Goal: Task Accomplishment & Management: Use online tool/utility

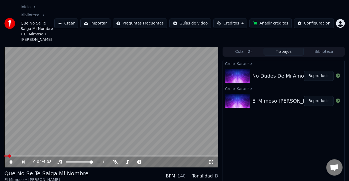
click at [11, 160] on icon at bounding box center [11, 161] width 3 height 3
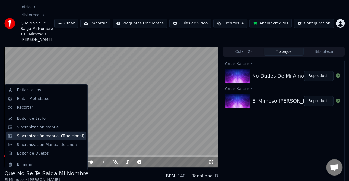
click at [47, 137] on div "Sincronización manual (Tradicional)" at bounding box center [50, 135] width 67 height 5
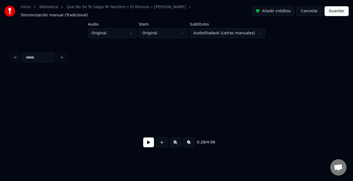
scroll to position [0, 1961]
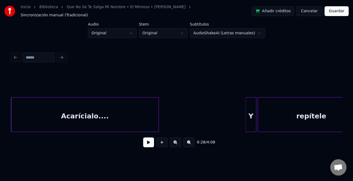
click at [149, 140] on button at bounding box center [148, 142] width 11 height 10
click at [246, 117] on div "Y" at bounding box center [249, 115] width 10 height 37
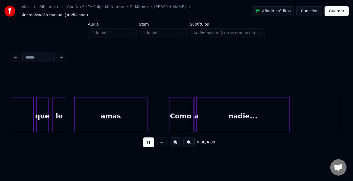
scroll to position [0, 2625]
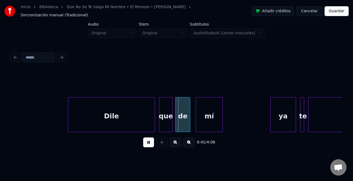
click at [69, 118] on div at bounding box center [69, 114] width 2 height 34
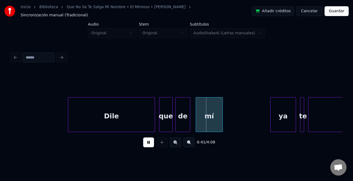
click at [149, 140] on button at bounding box center [148, 142] width 11 height 10
click at [206, 114] on div "mí" at bounding box center [209, 115] width 27 height 37
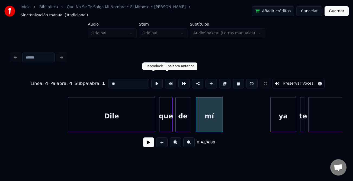
click at [127, 73] on div "Línea : 4 Palabra : 4 Subpalabra : 1 ** Preservar Voces" at bounding box center [177, 83] width 332 height 27
click at [127, 78] on input "**" at bounding box center [129, 83] width 41 height 10
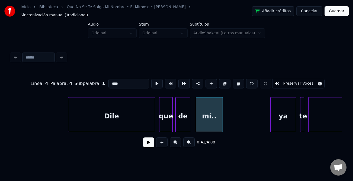
type input "****"
click at [151, 136] on div "0:41 / 4:08" at bounding box center [177, 142] width 332 height 21
click at [151, 141] on button at bounding box center [148, 142] width 11 height 10
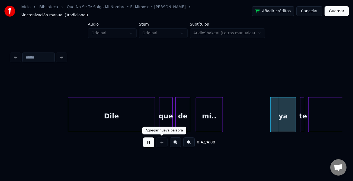
click at [152, 139] on button at bounding box center [148, 142] width 11 height 10
click at [285, 116] on div "ya" at bounding box center [283, 115] width 25 height 37
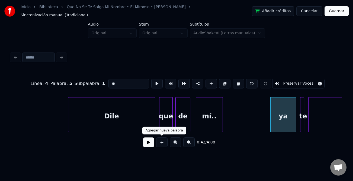
click at [112, 78] on input "**" at bounding box center [129, 83] width 41 height 10
click at [111, 78] on input "**" at bounding box center [129, 83] width 41 height 10
type input "**"
click at [145, 140] on button at bounding box center [148, 142] width 11 height 10
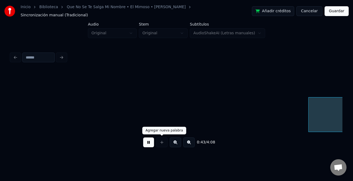
scroll to position [0, 2958]
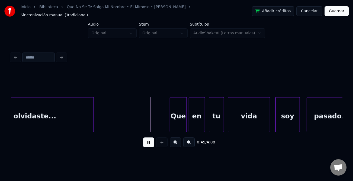
click at [185, 119] on div at bounding box center [186, 114] width 2 height 34
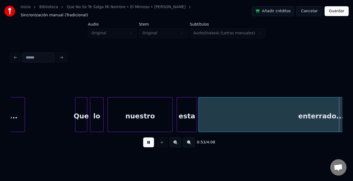
scroll to position [0, 3622]
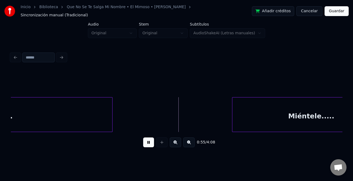
click at [233, 118] on div at bounding box center [234, 114] width 2 height 34
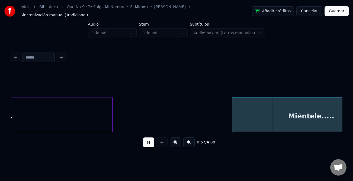
click at [144, 139] on button at bounding box center [148, 142] width 11 height 10
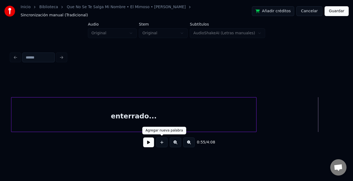
click at [151, 141] on button at bounding box center [148, 142] width 11 height 10
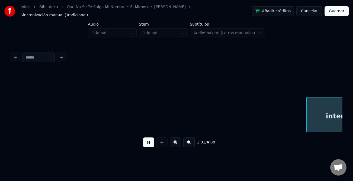
scroll to position [0, 4143]
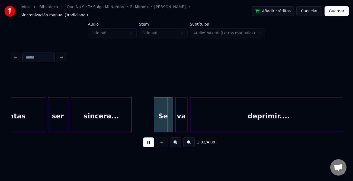
click at [154, 121] on div at bounding box center [155, 114] width 2 height 34
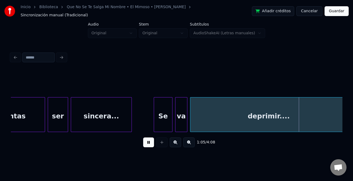
click at [152, 141] on button at bounding box center [148, 142] width 11 height 10
click at [224, 123] on div "deprimir...." at bounding box center [269, 115] width 157 height 37
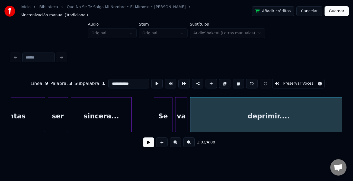
click at [114, 78] on input "**********" at bounding box center [129, 83] width 41 height 10
click at [113, 78] on input "**********" at bounding box center [129, 83] width 41 height 10
type input "**********"
click at [152, 138] on button at bounding box center [148, 142] width 11 height 10
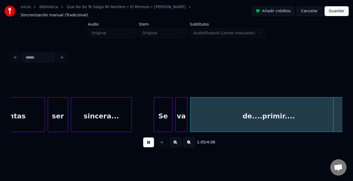
scroll to position [0, 4474]
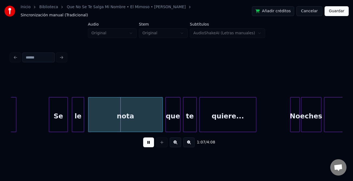
click at [49, 119] on div at bounding box center [50, 114] width 2 height 34
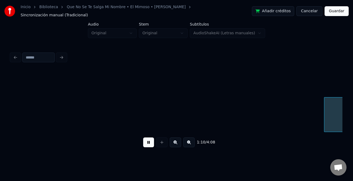
scroll to position [0, 4806]
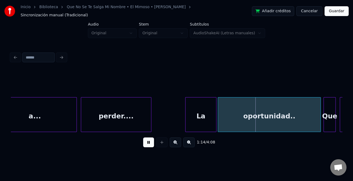
click at [186, 112] on div at bounding box center [187, 114] width 2 height 34
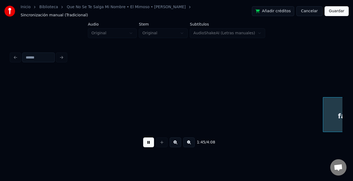
scroll to position [0, 7131]
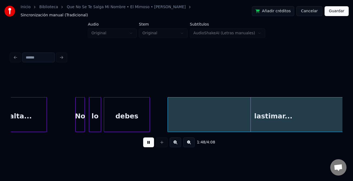
click at [150, 140] on button at bounding box center [148, 142] width 11 height 10
click at [148, 138] on button at bounding box center [148, 142] width 11 height 10
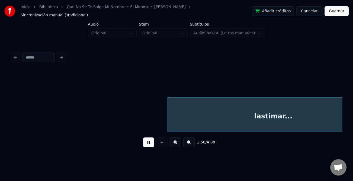
scroll to position [0, 7464]
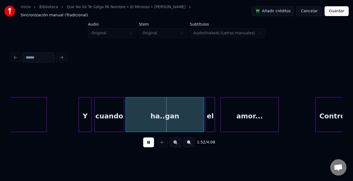
click at [79, 117] on div at bounding box center [80, 114] width 2 height 34
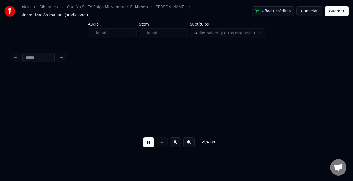
scroll to position [0, 8128]
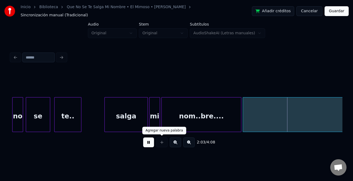
click at [151, 140] on button at bounding box center [148, 142] width 11 height 10
click at [149, 141] on button at bounding box center [148, 142] width 11 height 10
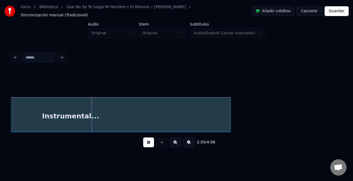
click at [193, 142] on button at bounding box center [189, 142] width 11 height 10
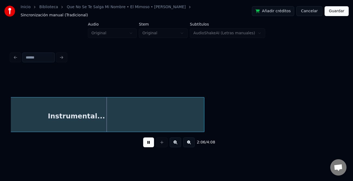
click at [193, 142] on button at bounding box center [189, 142] width 11 height 10
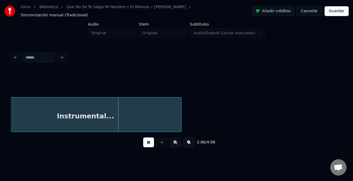
click at [193, 142] on button at bounding box center [189, 142] width 11 height 10
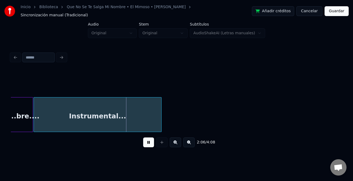
click at [193, 142] on button at bounding box center [189, 142] width 11 height 10
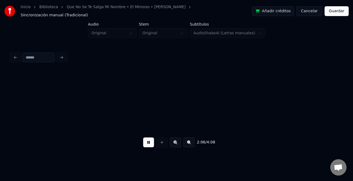
scroll to position [0, 1601]
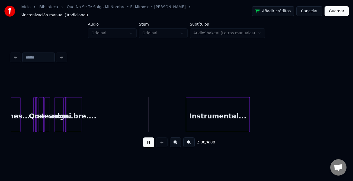
click at [198, 120] on div "Instrumental..." at bounding box center [218, 115] width 64 height 37
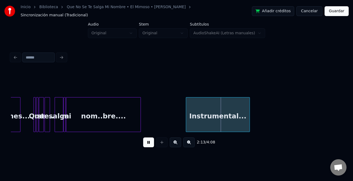
click at [141, 127] on div "Instrumental... nom..bre.... emocio..nes.... Que no se te.. salga mi" at bounding box center [177, 114] width 332 height 35
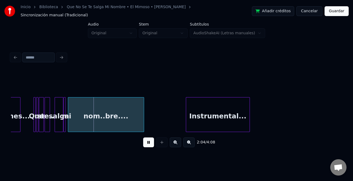
click at [144, 119] on div "nom..bre...." at bounding box center [106, 114] width 76 height 35
click at [146, 122] on div at bounding box center [146, 114] width 2 height 34
drag, startPoint x: 150, startPoint y: 144, endPoint x: 185, endPoint y: 129, distance: 38.1
click at [150, 143] on button at bounding box center [148, 142] width 11 height 10
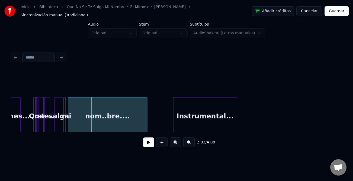
click at [194, 125] on div "Instrumental..." at bounding box center [205, 115] width 64 height 37
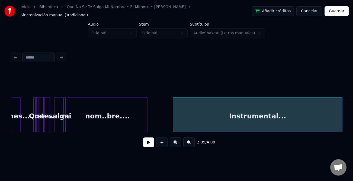
click at [342, 121] on div at bounding box center [342, 114] width 2 height 34
drag, startPoint x: 185, startPoint y: 131, endPoint x: 190, endPoint y: 131, distance: 4.9
click at [193, 132] on div "2:09 / 4:08" at bounding box center [177, 142] width 332 height 21
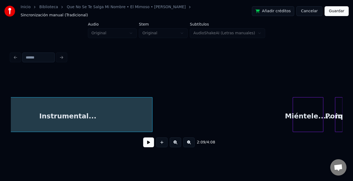
scroll to position [0, 1799]
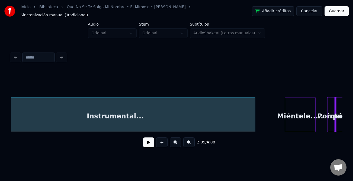
click at [254, 126] on div at bounding box center [255, 114] width 2 height 34
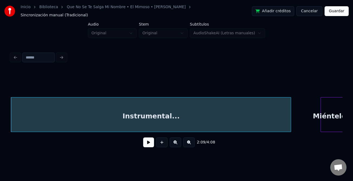
click at [150, 142] on button at bounding box center [148, 142] width 11 height 10
drag, startPoint x: 151, startPoint y: 143, endPoint x: 181, endPoint y: 137, distance: 30.5
click at [153, 143] on button at bounding box center [148, 142] width 11 height 10
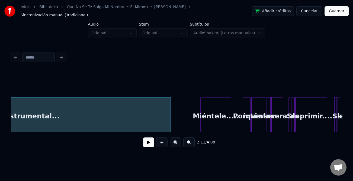
scroll to position [0, 1880]
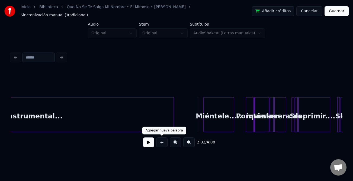
drag, startPoint x: 150, startPoint y: 142, endPoint x: 159, endPoint y: 143, distance: 8.5
click at [151, 142] on button at bounding box center [148, 142] width 11 height 10
click at [175, 142] on button at bounding box center [175, 142] width 11 height 10
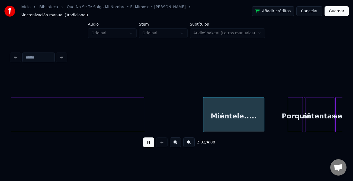
click at [175, 142] on button at bounding box center [175, 142] width 11 height 10
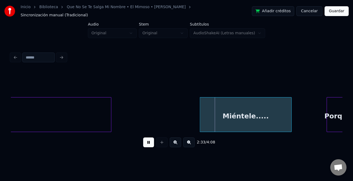
click at [175, 142] on button at bounding box center [175, 142] width 11 height 10
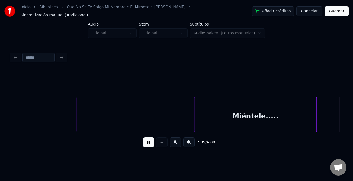
scroll to position [0, 8440]
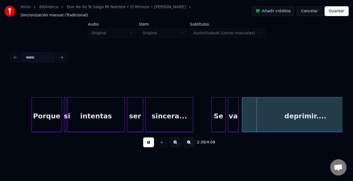
click at [212, 115] on div at bounding box center [213, 114] width 2 height 34
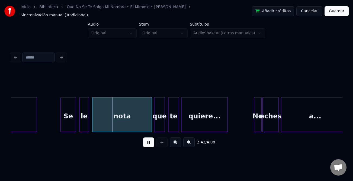
click at [61, 123] on div at bounding box center [62, 114] width 2 height 34
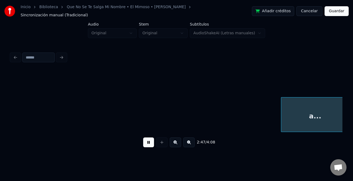
scroll to position [0, 9104]
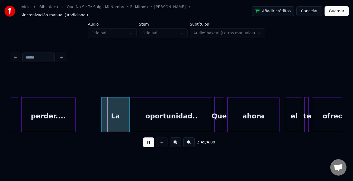
click at [102, 121] on div at bounding box center [103, 114] width 2 height 34
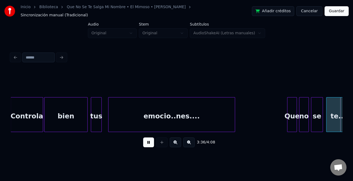
scroll to position [0, 11760]
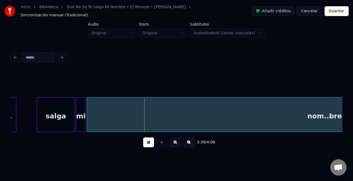
click at [194, 140] on button at bounding box center [189, 142] width 11 height 10
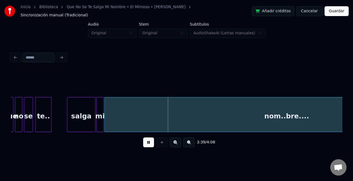
click at [194, 140] on button at bounding box center [189, 142] width 11 height 10
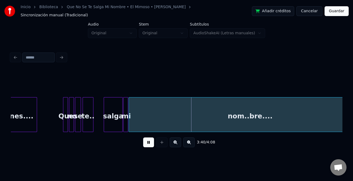
click at [194, 140] on button at bounding box center [189, 142] width 11 height 10
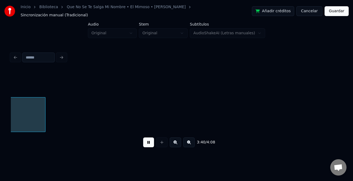
scroll to position [0, 2807]
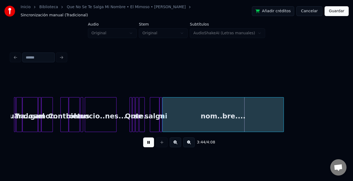
click at [340, 10] on button "Guardar" at bounding box center [337, 11] width 24 height 10
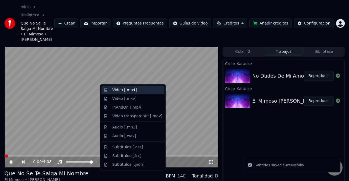
click at [145, 90] on div "Video [.mp4]" at bounding box center [137, 89] width 50 height 5
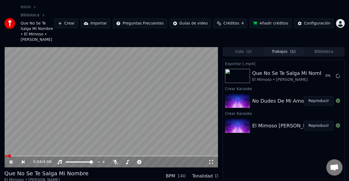
click at [16, 141] on div "0:04 / 4:08" at bounding box center [111, 107] width 214 height 120
click at [22, 155] on span at bounding box center [111, 155] width 214 height 1
click at [10, 160] on icon at bounding box center [11, 162] width 3 height 4
click at [10, 160] on icon at bounding box center [11, 161] width 3 height 3
click at [318, 96] on button "Reproducir" at bounding box center [319, 101] width 30 height 10
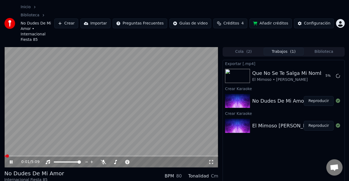
click at [12, 160] on icon at bounding box center [11, 161] width 3 height 3
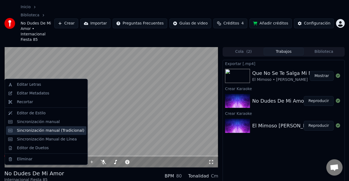
click at [59, 129] on div "Sincronización manual (Tradicional)" at bounding box center [50, 129] width 67 height 5
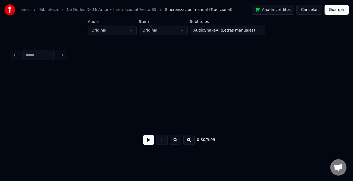
scroll to position [0, 419]
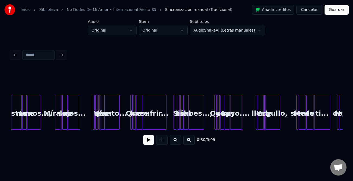
click at [153, 146] on div "0:30 / 5:09" at bounding box center [176, 140] width 323 height 12
click at [151, 141] on button at bounding box center [148, 140] width 11 height 10
click at [175, 141] on button at bounding box center [175, 140] width 11 height 10
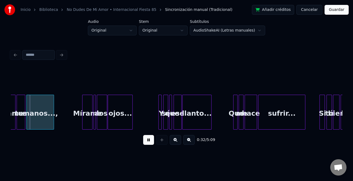
click at [175, 141] on button at bounding box center [175, 140] width 11 height 10
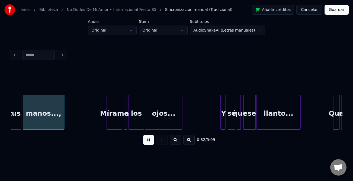
click at [175, 141] on button at bounding box center [175, 140] width 11 height 10
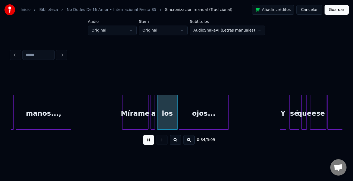
click at [122, 123] on div at bounding box center [123, 112] width 2 height 34
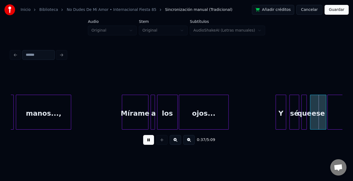
click at [276, 116] on div at bounding box center [277, 112] width 2 height 34
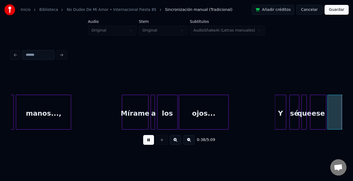
scroll to position [0, 2068]
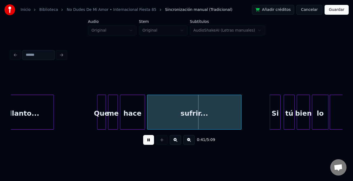
click at [272, 112] on div "Si" at bounding box center [275, 113] width 10 height 37
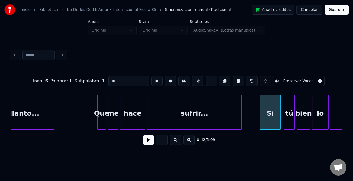
click at [261, 116] on div at bounding box center [261, 112] width 2 height 34
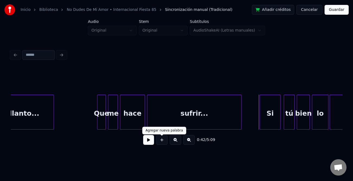
click at [152, 140] on button at bounding box center [148, 140] width 11 height 10
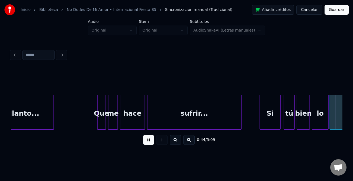
scroll to position [0, 2400]
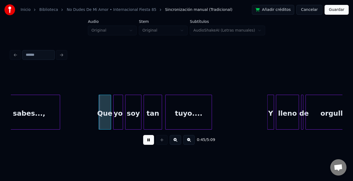
click at [99, 118] on div at bounding box center [100, 112] width 2 height 34
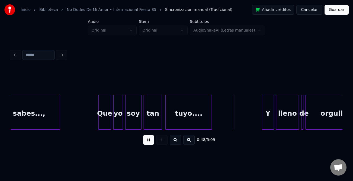
click at [263, 123] on div at bounding box center [264, 112] width 2 height 34
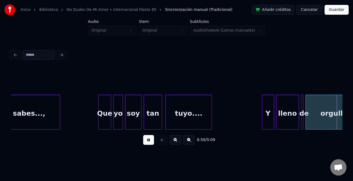
scroll to position [0, 2731]
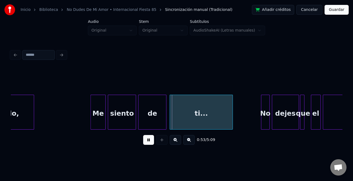
click at [91, 123] on div at bounding box center [92, 112] width 2 height 34
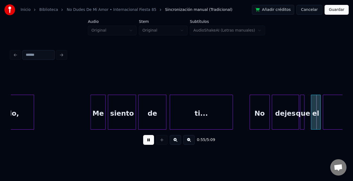
click at [251, 117] on div at bounding box center [251, 112] width 2 height 34
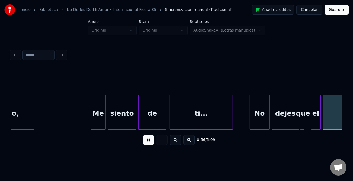
scroll to position [0, 3063]
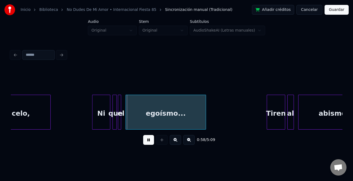
click at [93, 111] on div at bounding box center [94, 112] width 2 height 34
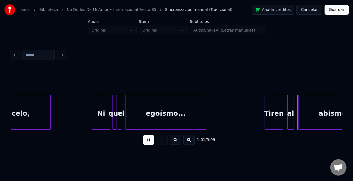
click at [274, 112] on div "Tiren" at bounding box center [274, 113] width 18 height 37
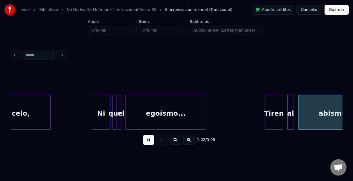
scroll to position [0, 3396]
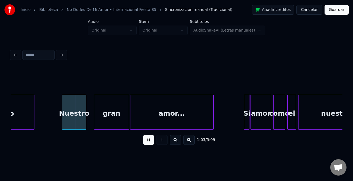
click at [75, 121] on div "Nuestro" at bounding box center [73, 113] width 23 height 37
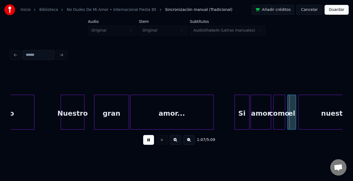
click at [235, 124] on div at bounding box center [236, 112] width 2 height 34
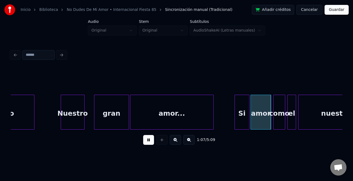
click at [149, 141] on button at bounding box center [148, 140] width 11 height 10
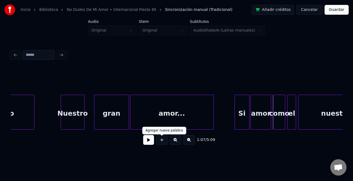
click at [152, 140] on button at bounding box center [148, 140] width 11 height 10
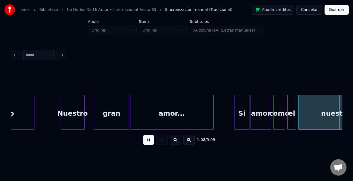
scroll to position [0, 3728]
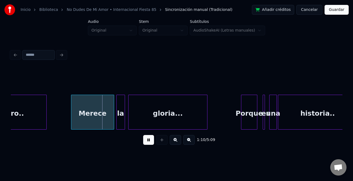
click at [71, 102] on div at bounding box center [72, 112] width 2 height 34
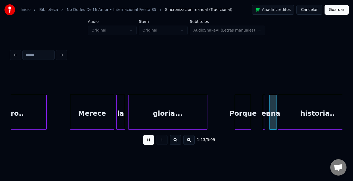
click at [238, 118] on div "Porque" at bounding box center [243, 113] width 16 height 37
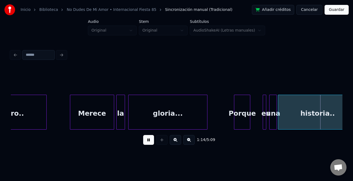
click at [263, 124] on div "es" at bounding box center [265, 111] width 4 height 35
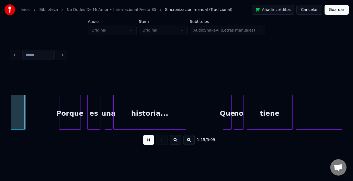
scroll to position [0, 3975]
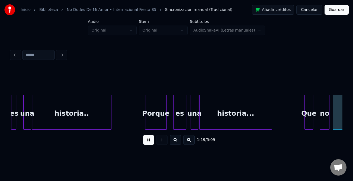
click at [307, 118] on div "Que" at bounding box center [309, 113] width 8 height 37
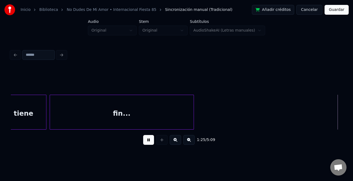
scroll to position [0, 4639]
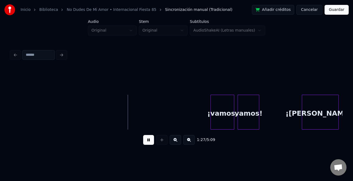
click at [212, 121] on div at bounding box center [212, 112] width 2 height 34
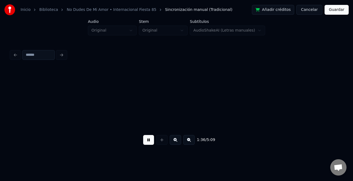
scroll to position [0, 5252]
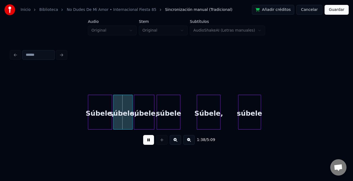
click at [88, 123] on div at bounding box center [89, 112] width 2 height 34
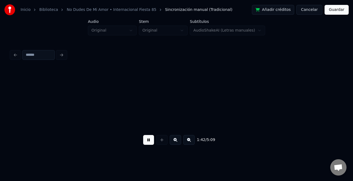
scroll to position [0, 5584]
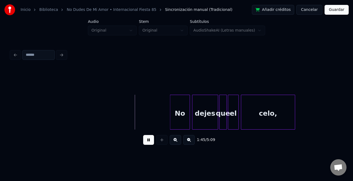
click at [171, 117] on div at bounding box center [171, 112] width 2 height 34
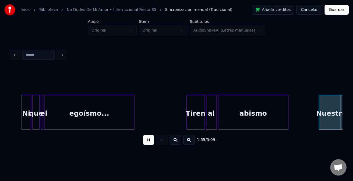
scroll to position [0, 6247]
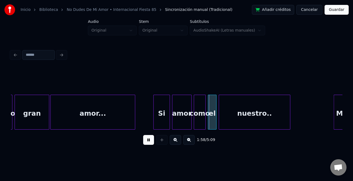
click at [154, 117] on div at bounding box center [155, 112] width 2 height 34
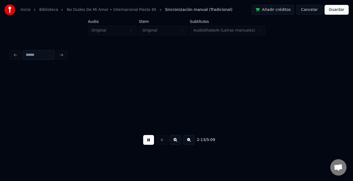
scroll to position [0, 7243]
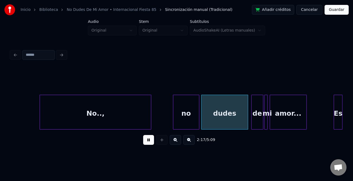
click at [173, 125] on div at bounding box center [174, 112] width 2 height 34
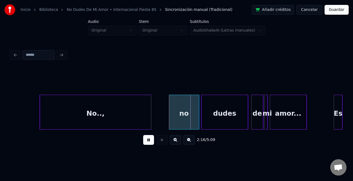
click at [146, 144] on button at bounding box center [148, 140] width 11 height 10
click at [193, 114] on div "no" at bounding box center [184, 113] width 30 height 37
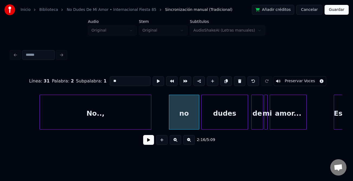
click at [112, 79] on input "**" at bounding box center [130, 81] width 41 height 10
type input "**"
click at [150, 142] on button at bounding box center [148, 140] width 11 height 10
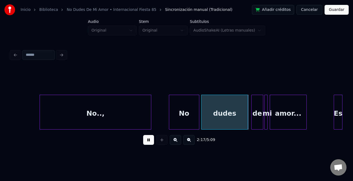
click at [147, 138] on button at bounding box center [148, 140] width 11 height 10
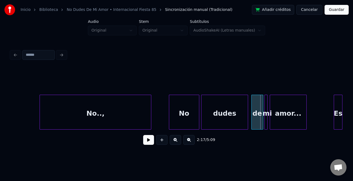
click at [149, 143] on button at bounding box center [148, 140] width 11 height 10
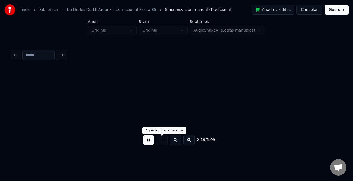
scroll to position [0, 7575]
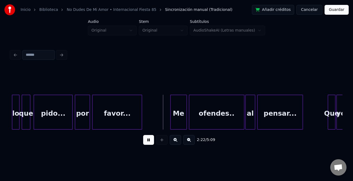
click at [171, 119] on div at bounding box center [172, 112] width 2 height 34
click at [328, 118] on div "Que" at bounding box center [332, 111] width 8 height 35
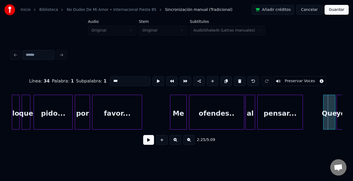
click at [324, 121] on div at bounding box center [325, 112] width 2 height 34
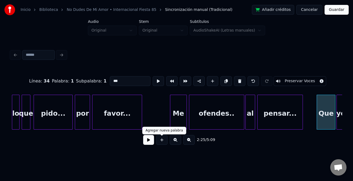
click at [149, 141] on button at bounding box center [148, 140] width 11 height 10
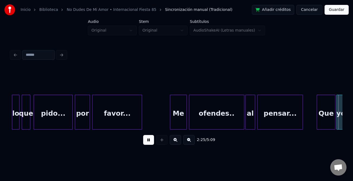
scroll to position [0, 7908]
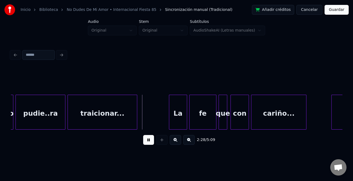
click at [169, 119] on div at bounding box center [170, 112] width 2 height 34
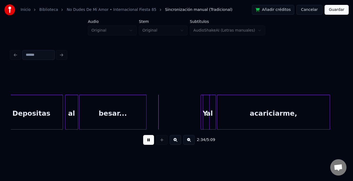
click at [201, 119] on div "Y" at bounding box center [205, 111] width 9 height 35
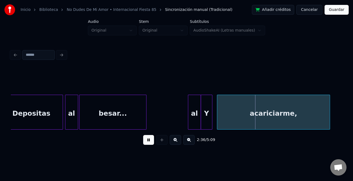
click at [193, 121] on div "al" at bounding box center [194, 113] width 12 height 37
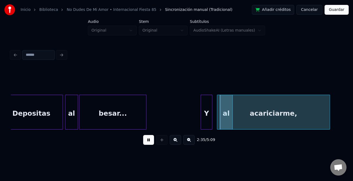
click at [225, 125] on div "Depositas al besar... Y al acariciarme," at bounding box center [179, 111] width 16816 height 35
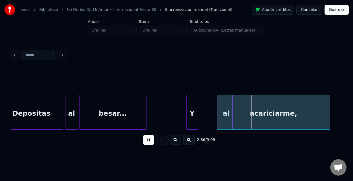
click at [192, 121] on div "Y" at bounding box center [192, 113] width 11 height 37
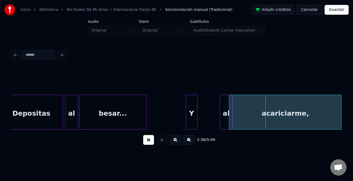
click at [239, 120] on div "acariciarme," at bounding box center [285, 113] width 112 height 37
click at [204, 119] on div "al" at bounding box center [206, 113] width 12 height 37
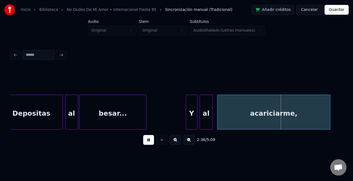
click at [235, 121] on div "acariciarme," at bounding box center [274, 113] width 112 height 37
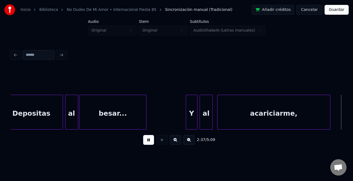
scroll to position [0, 8572]
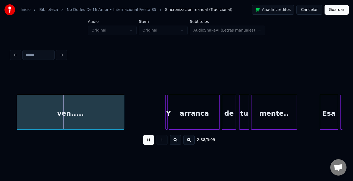
click at [123, 118] on div at bounding box center [123, 112] width 2 height 34
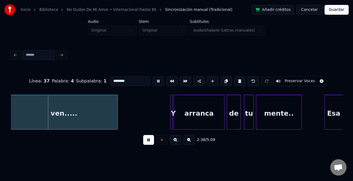
scroll to position [0, 8566]
click at [92, 117] on div "ven....." at bounding box center [64, 113] width 107 height 37
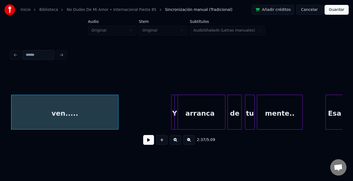
click at [174, 118] on div "Y" at bounding box center [174, 111] width 7 height 35
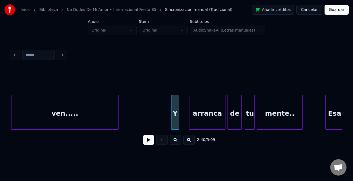
click at [189, 121] on div at bounding box center [190, 112] width 2 height 34
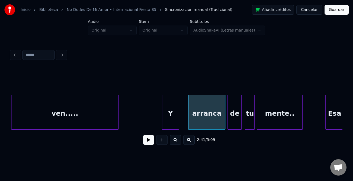
click at [163, 118] on div at bounding box center [163, 112] width 2 height 34
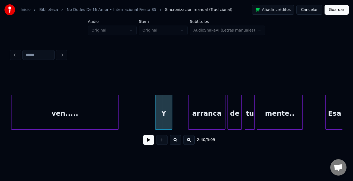
click at [162, 120] on div "Y" at bounding box center [164, 113] width 17 height 37
click at [186, 120] on div "arranca" at bounding box center [194, 113] width 37 height 37
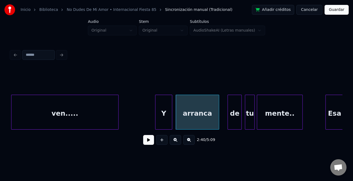
click at [219, 122] on div at bounding box center [218, 112] width 2 height 34
click at [150, 141] on button at bounding box center [148, 140] width 11 height 10
click at [156, 110] on div at bounding box center [157, 112] width 2 height 34
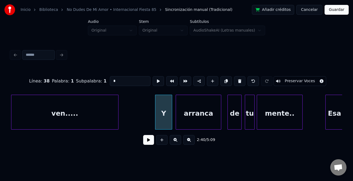
click at [149, 141] on button at bounding box center [148, 140] width 11 height 10
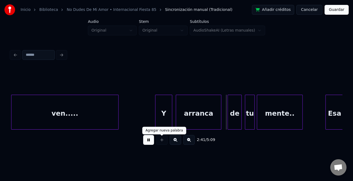
drag, startPoint x: 150, startPoint y: 140, endPoint x: 166, endPoint y: 146, distance: 17.1
click at [150, 140] on button at bounding box center [148, 140] width 11 height 10
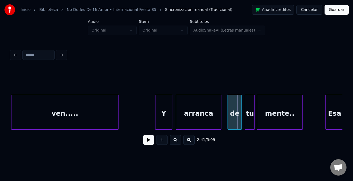
click at [150, 143] on button at bounding box center [148, 140] width 11 height 10
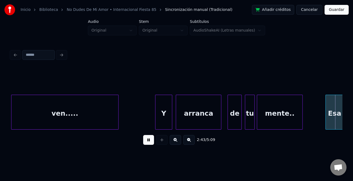
click at [151, 142] on button at bounding box center [148, 140] width 11 height 10
click at [315, 119] on div at bounding box center [316, 112] width 2 height 34
click at [148, 143] on button at bounding box center [148, 140] width 11 height 10
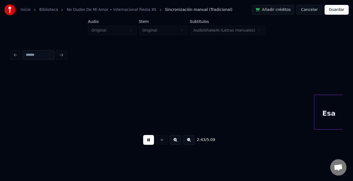
scroll to position [0, 8898]
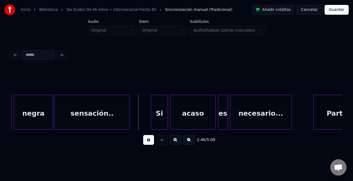
click at [152, 123] on div at bounding box center [152, 112] width 2 height 34
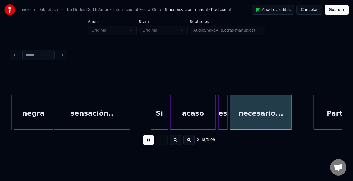
scroll to position [0, 8925]
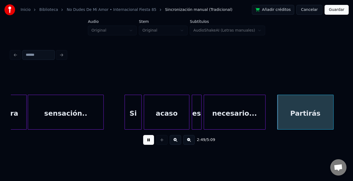
click at [315, 124] on div "Partirás" at bounding box center [306, 113] width 56 height 37
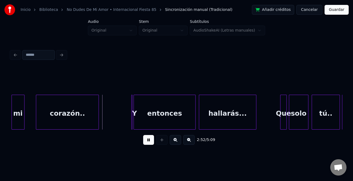
scroll to position [0, 9251]
click at [12, 118] on div "mi" at bounding box center [17, 111] width 13 height 35
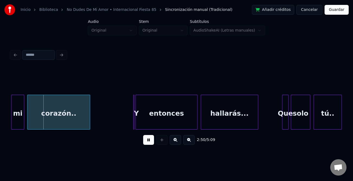
click at [60, 114] on div "corazón.." at bounding box center [58, 113] width 62 height 37
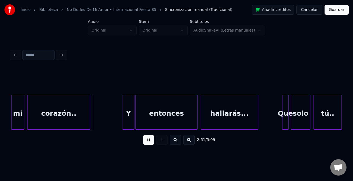
click at [123, 117] on div at bounding box center [124, 112] width 2 height 34
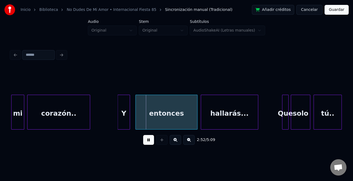
click at [126, 119] on div "Y" at bounding box center [124, 113] width 12 height 37
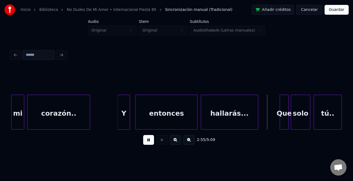
click at [280, 121] on div at bounding box center [281, 112] width 2 height 34
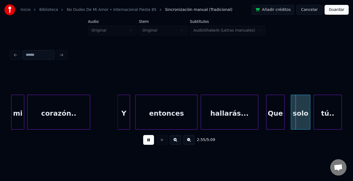
click at [274, 122] on div "Que" at bounding box center [276, 113] width 18 height 37
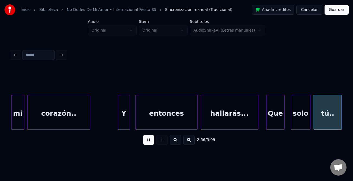
scroll to position [0, 9583]
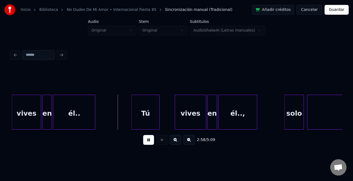
click at [145, 119] on div "Tú" at bounding box center [146, 113] width 28 height 37
click at [179, 123] on div "vives" at bounding box center [183, 113] width 31 height 37
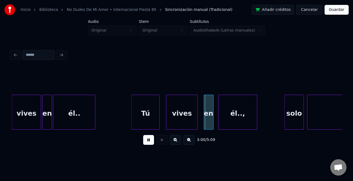
click at [209, 125] on div "en" at bounding box center [208, 113] width 9 height 37
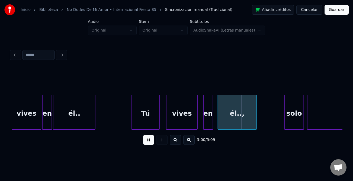
click at [235, 127] on div "él..," at bounding box center [237, 113] width 39 height 37
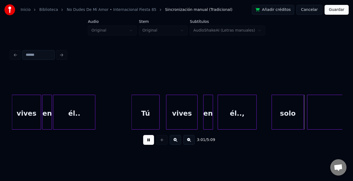
click at [272, 125] on div at bounding box center [273, 112] width 2 height 34
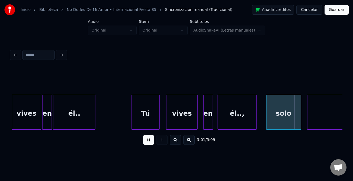
click at [285, 123] on div "solo" at bounding box center [284, 113] width 34 height 37
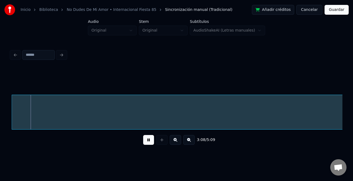
scroll to position [0, 10205]
click at [188, 140] on button at bounding box center [189, 140] width 11 height 10
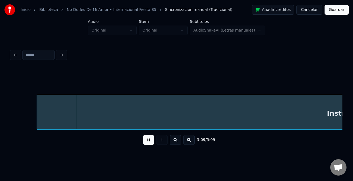
click at [188, 140] on button at bounding box center [189, 140] width 11 height 10
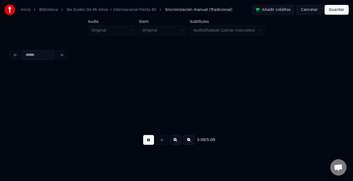
scroll to position [0, 2503]
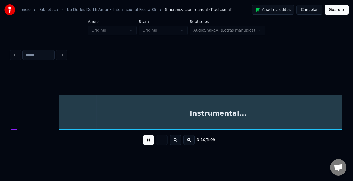
click at [150, 142] on button at bounding box center [148, 140] width 11 height 10
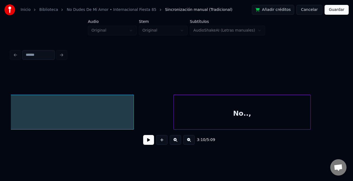
scroll to position [0, 2747]
click at [187, 141] on button at bounding box center [189, 140] width 11 height 10
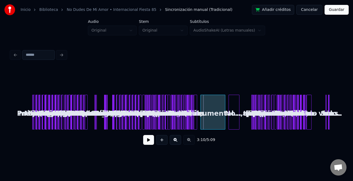
scroll to position [0, 0]
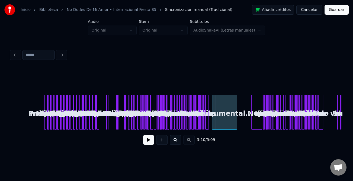
click at [255, 121] on div "No..," at bounding box center [257, 113] width 10 height 37
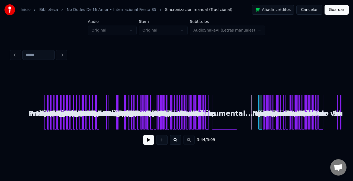
click at [260, 123] on div at bounding box center [260, 112] width 2 height 34
click at [256, 130] on div "3:51 / 5:09" at bounding box center [177, 108] width 332 height 83
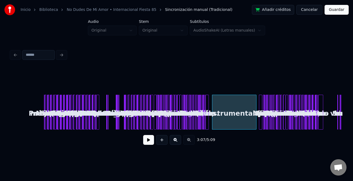
click at [249, 120] on div "Instrumental..." at bounding box center [235, 113] width 44 height 37
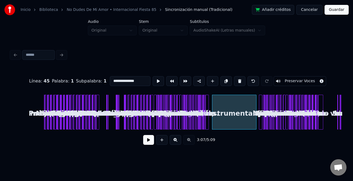
click at [150, 140] on button at bounding box center [148, 140] width 11 height 10
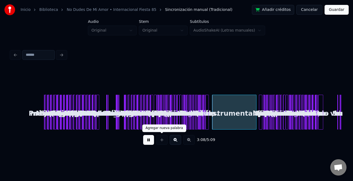
click at [176, 140] on button at bounding box center [175, 140] width 11 height 10
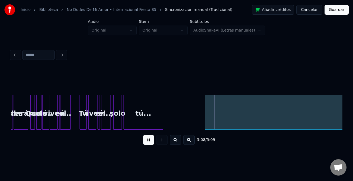
click at [177, 140] on button at bounding box center [175, 140] width 11 height 10
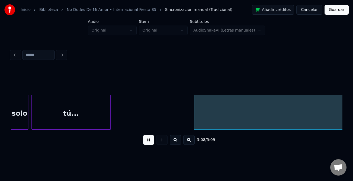
click at [177, 140] on button at bounding box center [175, 140] width 11 height 10
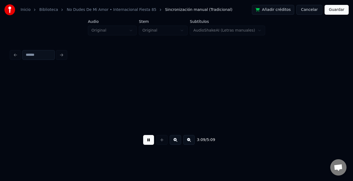
scroll to position [0, 7485]
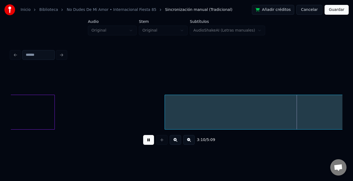
click at [165, 126] on div at bounding box center [166, 112] width 2 height 34
click at [154, 141] on button at bounding box center [148, 140] width 11 height 10
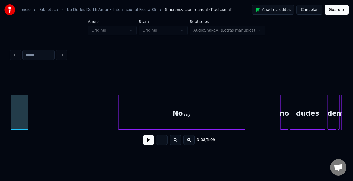
scroll to position [0, 9321]
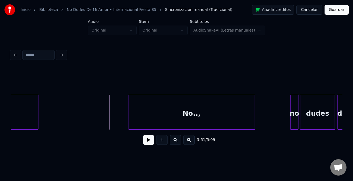
click at [149, 142] on button at bounding box center [148, 140] width 11 height 10
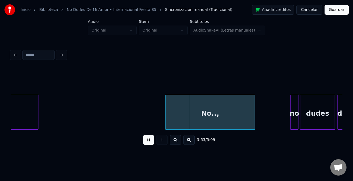
click at [167, 123] on div at bounding box center [167, 112] width 2 height 34
click at [293, 118] on div "no" at bounding box center [295, 113] width 8 height 37
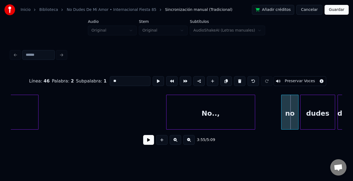
click at [282, 122] on div at bounding box center [283, 112] width 2 height 34
click at [281, 121] on div "no" at bounding box center [288, 113] width 20 height 37
click at [282, 120] on div "no" at bounding box center [286, 113] width 20 height 37
click at [111, 81] on input "**" at bounding box center [130, 81] width 41 height 10
type input "**"
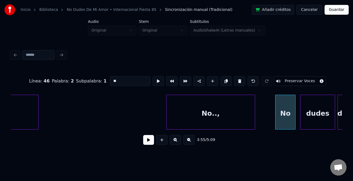
click at [145, 140] on button at bounding box center [148, 140] width 11 height 10
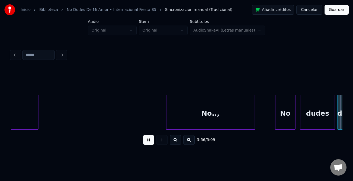
scroll to position [0, 9653]
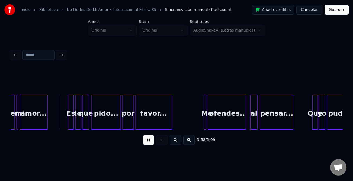
click at [175, 142] on button at bounding box center [175, 140] width 11 height 10
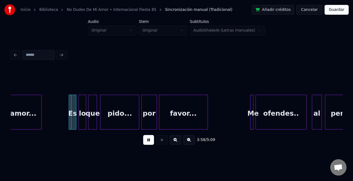
click at [175, 142] on button at bounding box center [175, 140] width 11 height 10
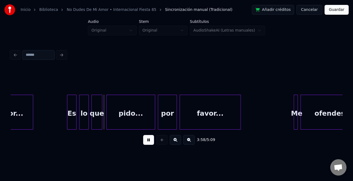
click at [69, 114] on div "Es" at bounding box center [71, 113] width 9 height 37
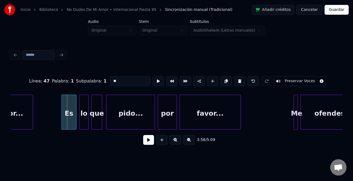
click at [62, 119] on div at bounding box center [63, 112] width 2 height 34
click at [65, 121] on div "Es" at bounding box center [60, 113] width 17 height 37
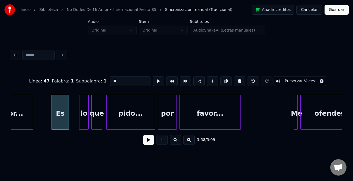
click at [146, 138] on button at bounding box center [148, 140] width 11 height 10
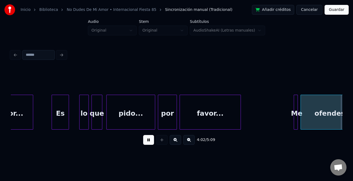
scroll to position [0, 16460]
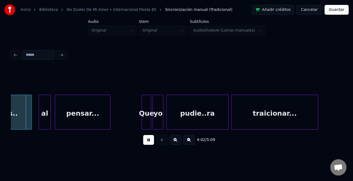
drag, startPoint x: 293, startPoint y: 117, endPoint x: 264, endPoint y: 121, distance: 29.8
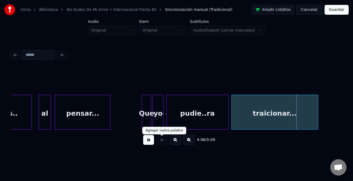
click at [148, 140] on button at bounding box center [148, 140] width 11 height 10
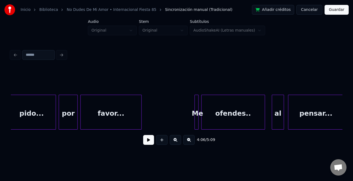
scroll to position [0, 16210]
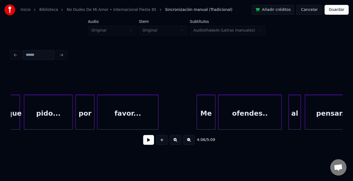
click at [197, 119] on div at bounding box center [198, 112] width 2 height 34
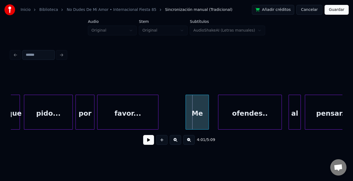
click at [193, 121] on div "Me" at bounding box center [197, 113] width 23 height 37
click at [141, 143] on div "4:01 / 5:09" at bounding box center [176, 140] width 323 height 12
click at [151, 138] on button at bounding box center [148, 140] width 11 height 10
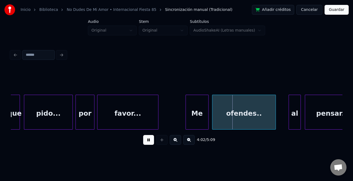
click at [239, 116] on div "ofendes.." at bounding box center [244, 113] width 63 height 37
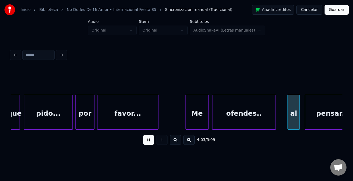
click at [293, 124] on div "al" at bounding box center [294, 113] width 12 height 37
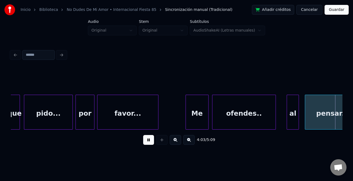
scroll to position [0, 16542]
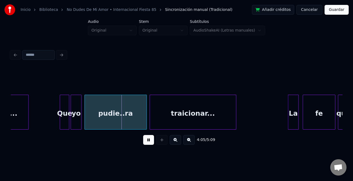
click at [59, 121] on div at bounding box center [60, 112] width 2 height 34
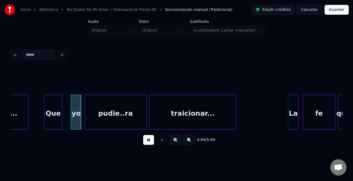
click at [48, 119] on div "Que" at bounding box center [52, 113] width 17 height 37
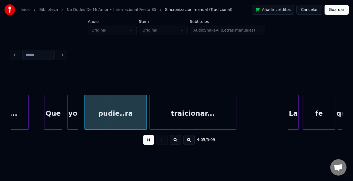
click at [72, 125] on div "yo" at bounding box center [73, 113] width 10 height 37
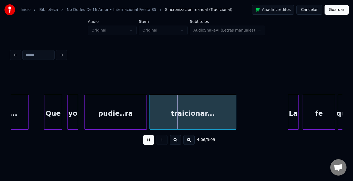
click at [289, 118] on div "La" at bounding box center [293, 111] width 11 height 35
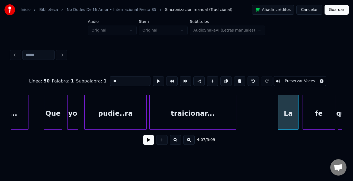
click at [279, 122] on div at bounding box center [280, 112] width 2 height 34
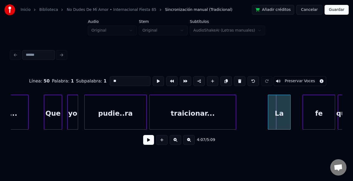
click at [276, 123] on div "La" at bounding box center [279, 113] width 22 height 37
click at [150, 142] on button at bounding box center [148, 140] width 11 height 10
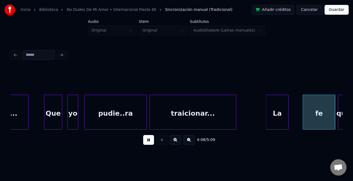
scroll to position [0, 16874]
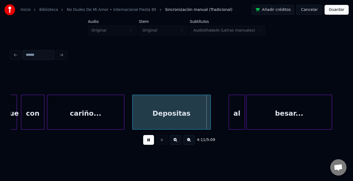
click at [168, 124] on div "Depositas" at bounding box center [172, 113] width 78 height 37
click at [221, 129] on div "que con cariño... Depositas al besar..." at bounding box center [177, 111] width 332 height 35
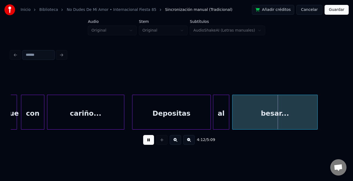
click at [267, 126] on div "besar..." at bounding box center [275, 113] width 85 height 37
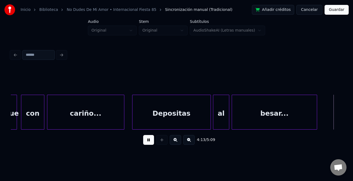
scroll to position [0, 17206]
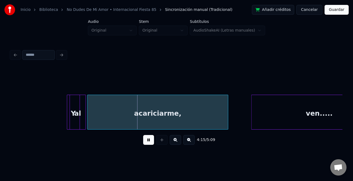
click at [80, 123] on div "al" at bounding box center [84, 111] width 16 height 35
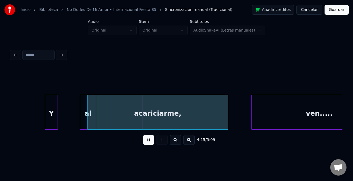
click at [49, 119] on div "Y" at bounding box center [51, 113] width 12 height 37
click at [67, 120] on div "al" at bounding box center [69, 113] width 16 height 37
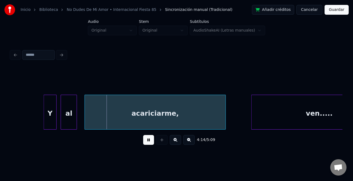
click at [99, 122] on div "acariciarme," at bounding box center [155, 113] width 141 height 37
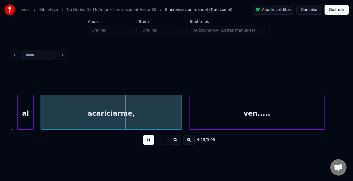
click at [277, 124] on div "ven....." at bounding box center [257, 113] width 135 height 37
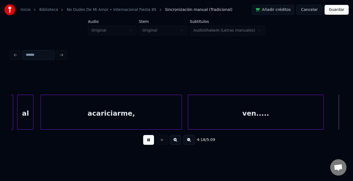
scroll to position [0, 17582]
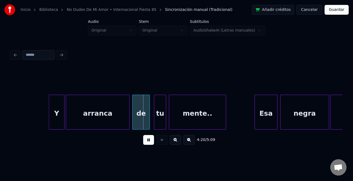
click at [49, 117] on div at bounding box center [50, 112] width 2 height 34
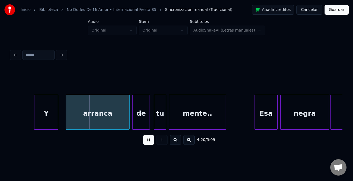
click at [42, 119] on div "Y" at bounding box center [46, 113] width 24 height 37
click at [82, 122] on div "arranca" at bounding box center [92, 113] width 63 height 37
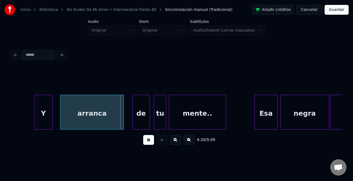
click at [52, 121] on div at bounding box center [52, 112] width 2 height 34
click at [75, 121] on div "arranca" at bounding box center [86, 113] width 63 height 37
click at [146, 118] on div at bounding box center [147, 112] width 2 height 34
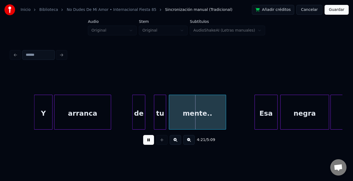
click at [110, 122] on div at bounding box center [110, 112] width 2 height 34
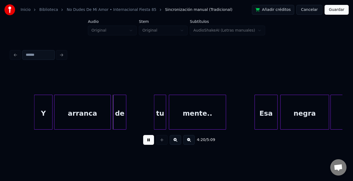
click at [123, 122] on div "de" at bounding box center [120, 113] width 12 height 37
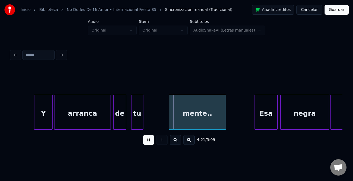
click at [137, 125] on div "tu" at bounding box center [138, 113] width 12 height 37
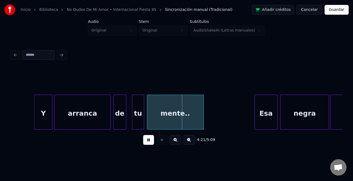
click at [163, 125] on div "mente.." at bounding box center [175, 113] width 56 height 37
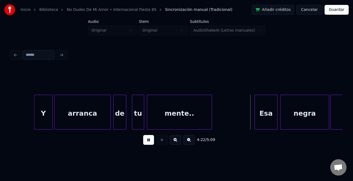
click at [211, 121] on div at bounding box center [211, 112] width 2 height 34
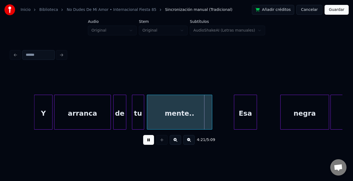
click at [243, 122] on div "Esa" at bounding box center [246, 113] width 23 height 37
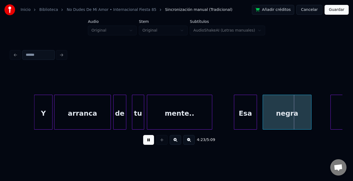
click at [282, 121] on div "negra" at bounding box center [287, 113] width 48 height 37
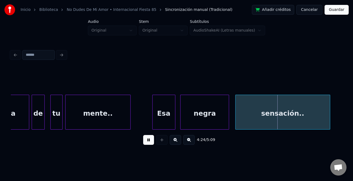
click at [321, 122] on div "sensación.." at bounding box center [283, 113] width 94 height 37
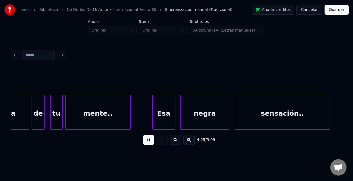
scroll to position [0, 17997]
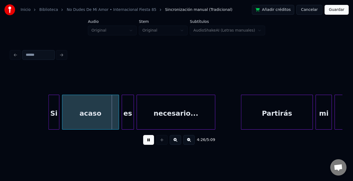
click at [49, 116] on div at bounding box center [50, 112] width 2 height 34
click at [33, 117] on div "Si" at bounding box center [38, 113] width 22 height 37
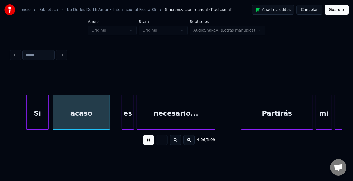
click at [92, 121] on div "acaso" at bounding box center [81, 113] width 56 height 37
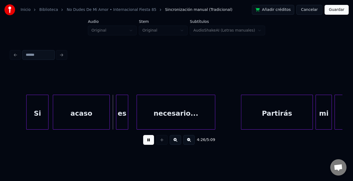
click at [125, 124] on div "es" at bounding box center [122, 113] width 12 height 37
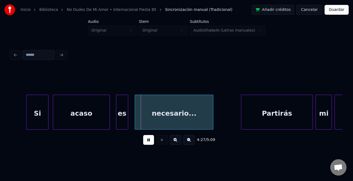
click at [173, 122] on div "necesario..." at bounding box center [174, 113] width 78 height 37
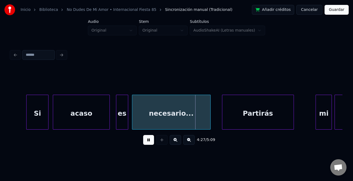
click at [234, 120] on div "Partirás" at bounding box center [258, 113] width 71 height 37
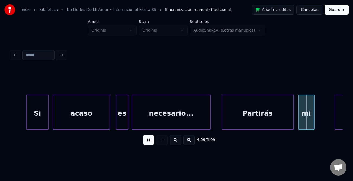
click at [308, 121] on div "mi" at bounding box center [307, 113] width 16 height 37
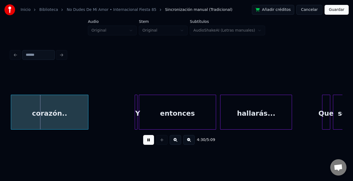
scroll to position [0, 18316]
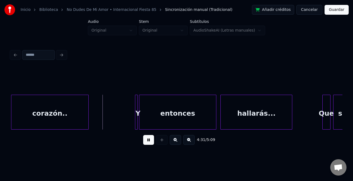
drag, startPoint x: 147, startPoint y: 140, endPoint x: 164, endPoint y: 138, distance: 16.9
click at [145, 140] on button at bounding box center [148, 140] width 11 height 10
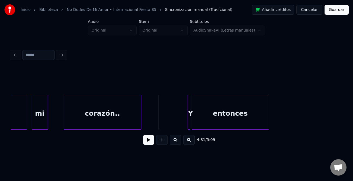
scroll to position [0, 18179]
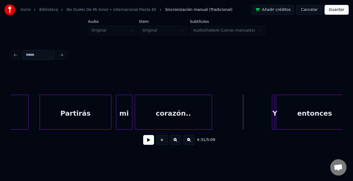
click at [163, 115] on div "corazón.." at bounding box center [173, 113] width 77 height 37
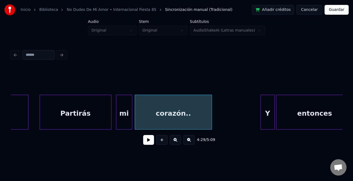
click at [261, 125] on div at bounding box center [262, 112] width 2 height 34
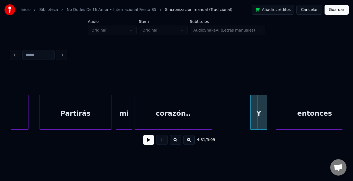
click at [259, 125] on div "Y" at bounding box center [259, 113] width 17 height 37
click at [269, 124] on div at bounding box center [269, 112] width 2 height 34
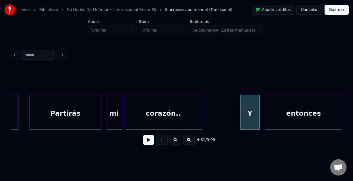
click at [290, 124] on div "entonces" at bounding box center [304, 113] width 77 height 37
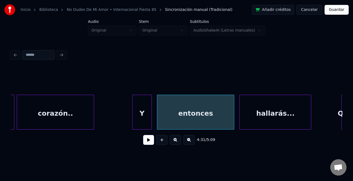
scroll to position [0, 18314]
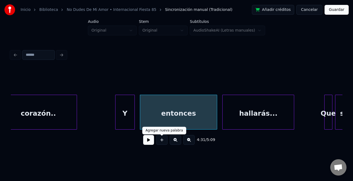
click at [151, 140] on button at bounding box center [148, 140] width 11 height 10
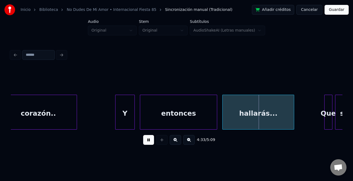
click at [151, 140] on button at bounding box center [148, 140] width 11 height 10
click at [149, 139] on button at bounding box center [148, 140] width 11 height 10
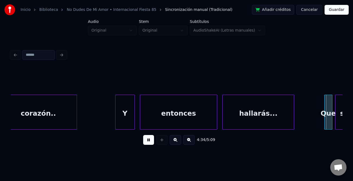
click at [149, 139] on button at bounding box center [148, 140] width 11 height 10
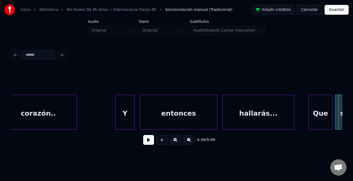
click at [309, 120] on div at bounding box center [310, 112] width 2 height 34
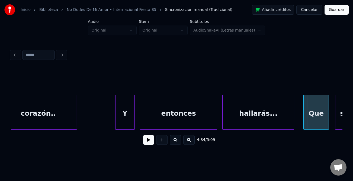
click at [314, 121] on div "Que" at bounding box center [316, 113] width 25 height 37
click at [152, 143] on button at bounding box center [148, 140] width 11 height 10
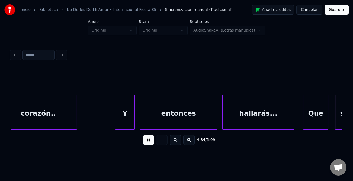
scroll to position [0, 18647]
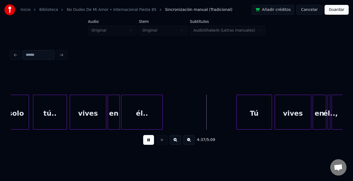
click at [162, 124] on div at bounding box center [162, 112] width 2 height 34
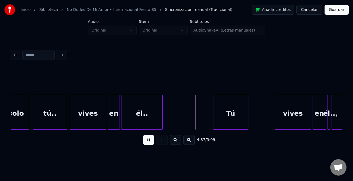
click at [227, 116] on div "Tú" at bounding box center [231, 113] width 35 height 37
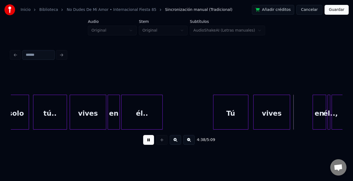
click at [274, 124] on div "vives" at bounding box center [272, 113] width 36 height 37
click at [299, 121] on div "en" at bounding box center [300, 113] width 13 height 37
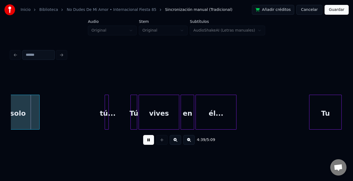
click at [326, 118] on div "Tu" at bounding box center [326, 113] width 32 height 37
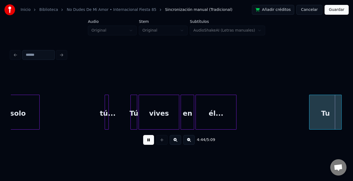
scroll to position [0, 19314]
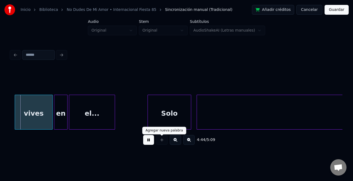
click at [152, 140] on button at bounding box center [148, 140] width 11 height 10
click at [314, 129] on div "vives en el... Solo tu" at bounding box center [177, 111] width 332 height 35
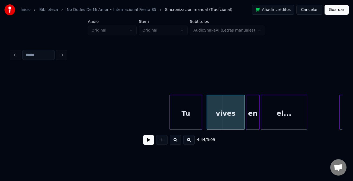
scroll to position [0, 19071]
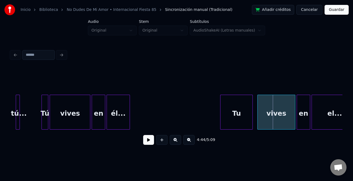
click at [128, 126] on div at bounding box center [129, 112] width 2 height 34
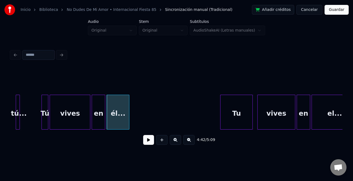
drag, startPoint x: 146, startPoint y: 142, endPoint x: 152, endPoint y: 142, distance: 6.5
click at [146, 142] on button at bounding box center [148, 140] width 11 height 10
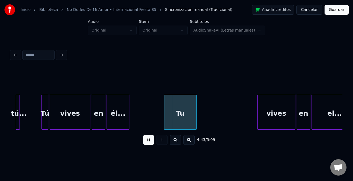
click at [175, 122] on div "Tu" at bounding box center [181, 113] width 32 height 37
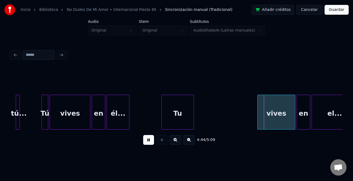
click at [73, 116] on div "vives" at bounding box center [70, 113] width 40 height 37
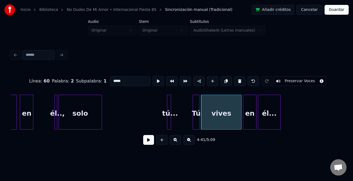
scroll to position [0, 18852]
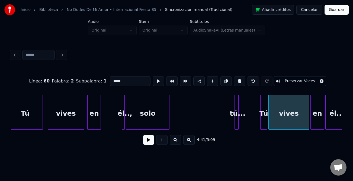
click at [58, 109] on div "vives" at bounding box center [66, 113] width 36 height 37
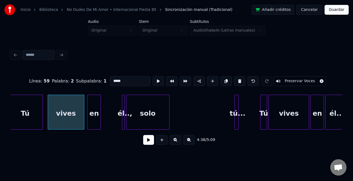
click at [150, 143] on button at bounding box center [148, 140] width 11 height 10
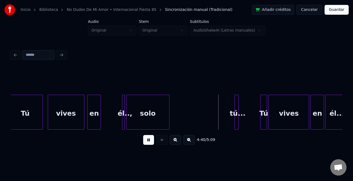
click at [150, 143] on button at bounding box center [148, 140] width 11 height 10
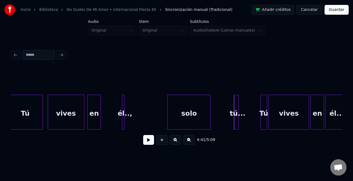
click at [195, 120] on div "solo" at bounding box center [189, 113] width 43 height 37
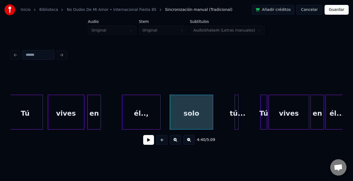
click at [160, 124] on div at bounding box center [160, 112] width 2 height 34
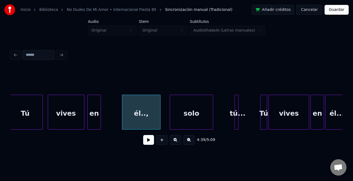
click at [57, 105] on div "vives" at bounding box center [66, 113] width 36 height 37
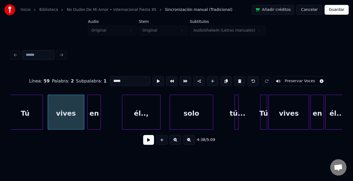
click at [153, 144] on button at bounding box center [148, 140] width 11 height 10
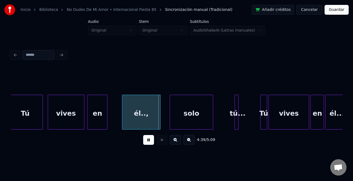
click at [107, 124] on div at bounding box center [107, 112] width 2 height 34
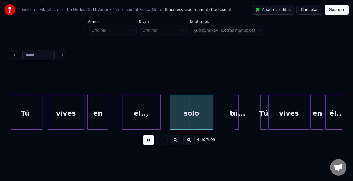
click at [101, 124] on div "en" at bounding box center [98, 113] width 20 height 37
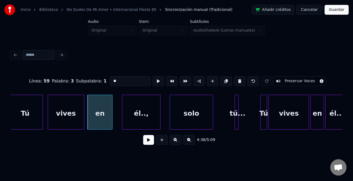
click at [112, 125] on div at bounding box center [112, 112] width 2 height 34
click at [127, 123] on div "él..," at bounding box center [137, 113] width 38 height 37
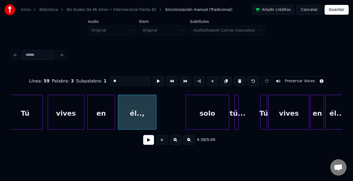
click at [211, 119] on div "solo" at bounding box center [207, 113] width 43 height 37
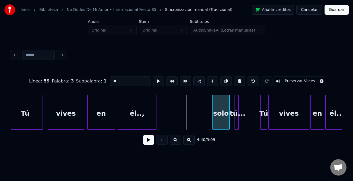
click at [213, 122] on div at bounding box center [214, 112] width 2 height 34
click at [148, 139] on button at bounding box center [148, 140] width 11 height 10
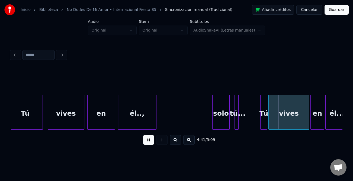
click at [148, 139] on button at bounding box center [148, 140] width 11 height 10
click at [33, 108] on div "Tú" at bounding box center [25, 113] width 35 height 37
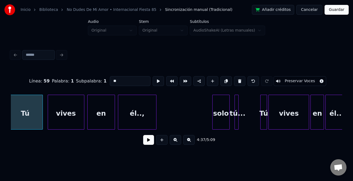
scroll to position [0, 18849]
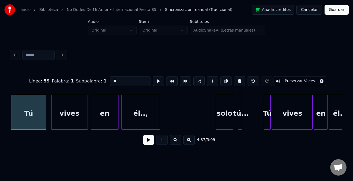
click at [150, 143] on button at bounding box center [148, 140] width 11 height 10
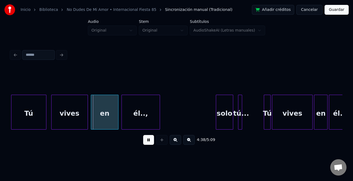
drag, startPoint x: 150, startPoint y: 143, endPoint x: 231, endPoint y: 133, distance: 81.0
click at [151, 143] on button at bounding box center [148, 140] width 11 height 10
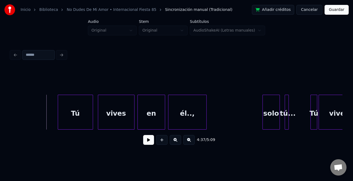
click at [148, 138] on button at bounding box center [148, 140] width 11 height 10
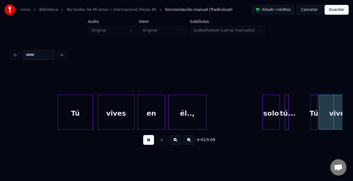
scroll to position [0, 19134]
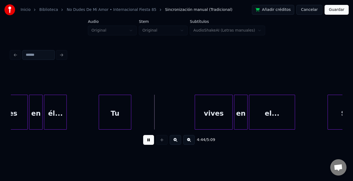
click at [148, 138] on button at bounding box center [148, 140] width 11 height 10
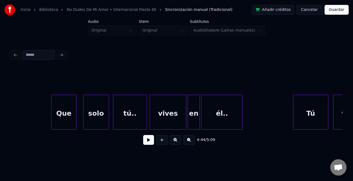
scroll to position [0, 18550]
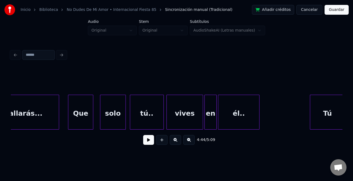
click at [88, 112] on div "Que" at bounding box center [80, 113] width 25 height 37
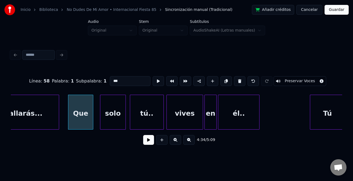
click at [149, 138] on button at bounding box center [148, 140] width 11 height 10
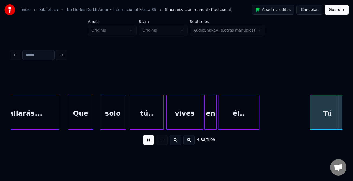
scroll to position [0, 18882]
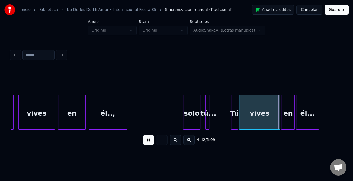
click at [149, 140] on button at bounding box center [148, 140] width 11 height 10
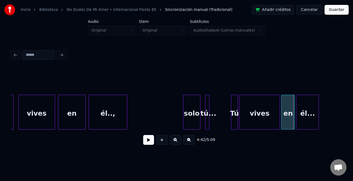
click at [192, 119] on div "solo" at bounding box center [192, 113] width 17 height 37
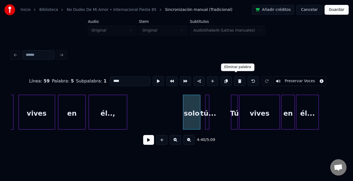
click at [237, 80] on button at bounding box center [239, 81] width 11 height 10
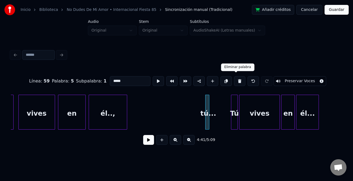
click at [235, 80] on button at bounding box center [239, 81] width 11 height 10
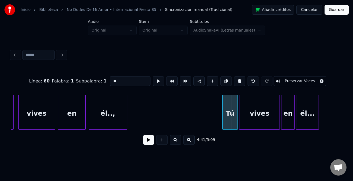
click at [223, 124] on div at bounding box center [224, 112] width 2 height 34
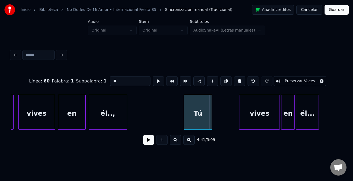
click at [191, 122] on div "Tú" at bounding box center [198, 113] width 28 height 37
click at [106, 118] on div "él..," at bounding box center [108, 113] width 38 height 37
type input "*****"
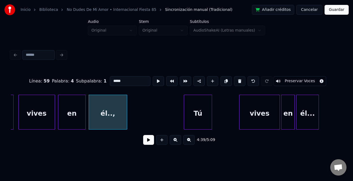
click at [149, 144] on button at bounding box center [148, 140] width 11 height 10
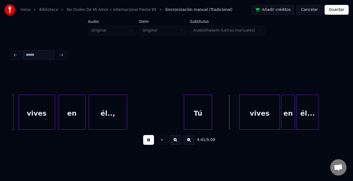
drag, startPoint x: 151, startPoint y: 142, endPoint x: 250, endPoint y: 126, distance: 100.2
click at [151, 141] on button at bounding box center [148, 140] width 11 height 10
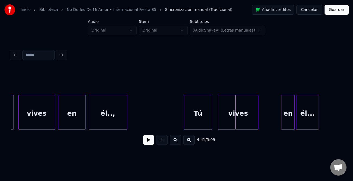
click at [235, 124] on div "vives" at bounding box center [238, 113] width 40 height 37
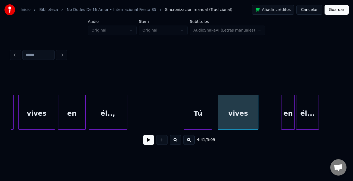
click at [150, 138] on button at bounding box center [148, 140] width 11 height 10
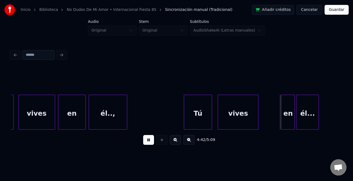
click at [150, 138] on button at bounding box center [148, 140] width 11 height 10
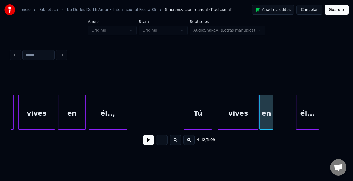
click at [265, 122] on div "en" at bounding box center [266, 113] width 13 height 37
click at [250, 123] on div at bounding box center [250, 112] width 2 height 34
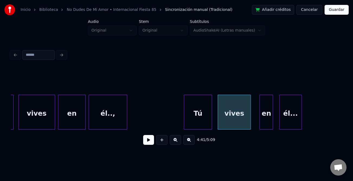
click at [294, 124] on div "él..." at bounding box center [291, 113] width 22 height 37
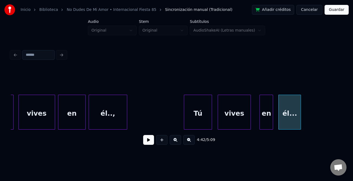
click at [199, 117] on div "Tú" at bounding box center [198, 113] width 28 height 37
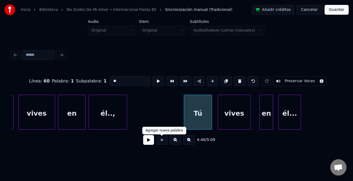
click at [151, 138] on button at bounding box center [148, 140] width 11 height 10
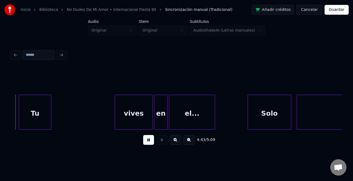
scroll to position [0, 19229]
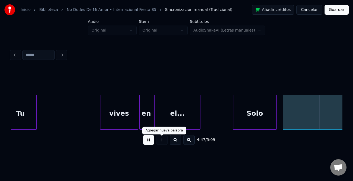
click at [148, 138] on button at bounding box center [148, 140] width 11 height 10
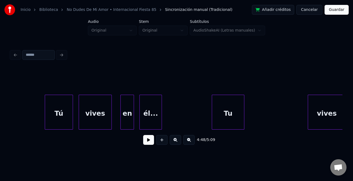
scroll to position [0, 18971]
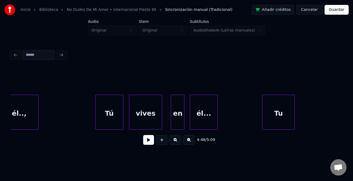
click at [218, 119] on div at bounding box center [217, 112] width 2 height 34
click at [148, 140] on button at bounding box center [148, 140] width 11 height 10
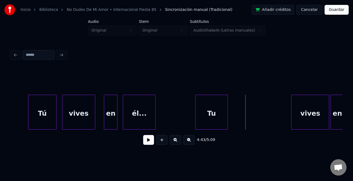
scroll to position [0, 19071]
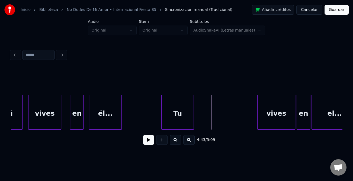
click at [185, 109] on div "Tu" at bounding box center [178, 113] width 32 height 37
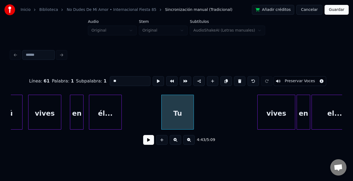
click at [130, 79] on input "**" at bounding box center [130, 81] width 41 height 10
type input "*"
click at [194, 112] on div "Solo Tu.." at bounding box center [178, 111] width 33 height 35
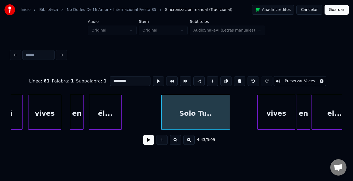
click at [230, 114] on div at bounding box center [229, 112] width 2 height 34
type input "*********"
click at [147, 141] on button at bounding box center [148, 140] width 11 height 10
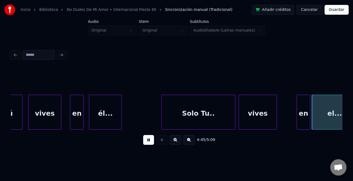
click at [257, 125] on div "vives" at bounding box center [257, 113] width 37 height 37
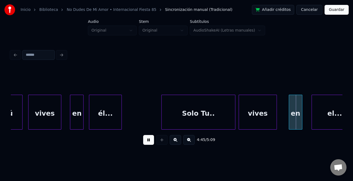
click at [293, 119] on div "en" at bounding box center [295, 113] width 13 height 37
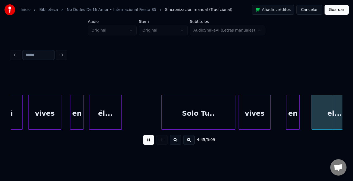
click at [269, 121] on div at bounding box center [270, 112] width 2 height 34
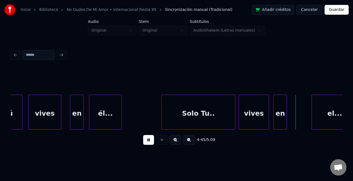
click at [277, 121] on div "en" at bounding box center [280, 113] width 13 height 37
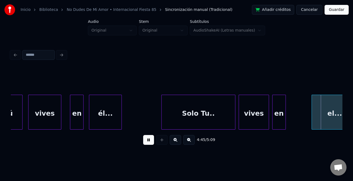
click at [245, 119] on div "vives" at bounding box center [254, 113] width 30 height 37
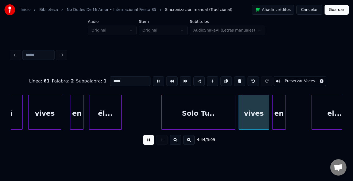
click at [218, 120] on div "Solo Tu.." at bounding box center [198, 113] width 73 height 37
type input "*********"
click at [147, 139] on button at bounding box center [148, 140] width 11 height 10
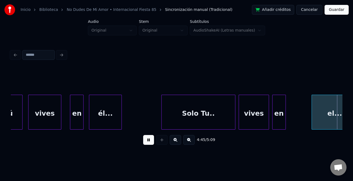
scroll to position [0, 19404]
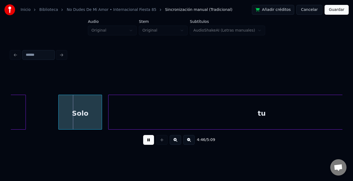
click at [148, 138] on button at bounding box center [148, 140] width 11 height 10
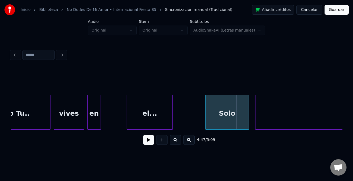
scroll to position [0, 19223]
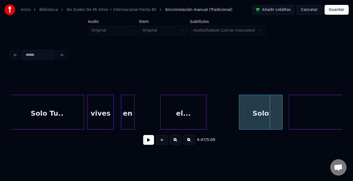
click at [113, 114] on div at bounding box center [113, 112] width 2 height 34
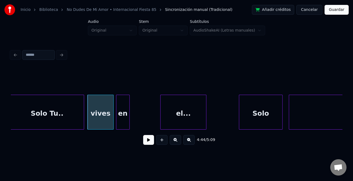
click at [124, 118] on div "en" at bounding box center [122, 113] width 13 height 37
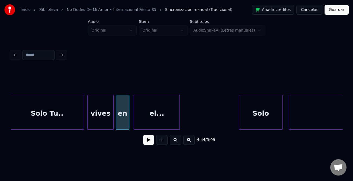
click at [146, 119] on div "el..." at bounding box center [157, 113] width 46 height 37
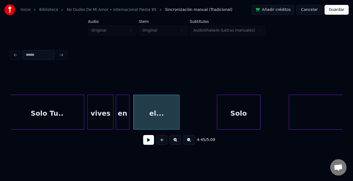
click at [225, 119] on div "Solo" at bounding box center [238, 113] width 43 height 37
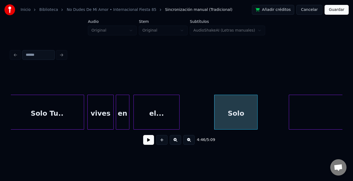
click at [112, 120] on div at bounding box center [113, 112] width 2 height 34
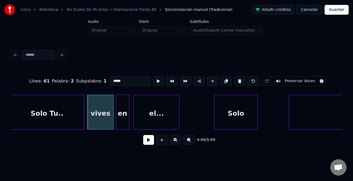
click at [150, 142] on button at bounding box center [148, 140] width 11 height 10
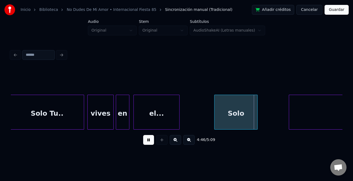
scroll to position [0, 19473]
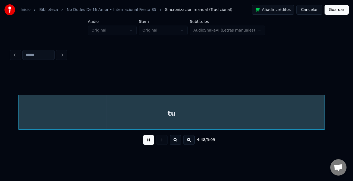
click at [282, 123] on div "tu" at bounding box center [171, 113] width 307 height 37
click at [149, 138] on button at bounding box center [148, 140] width 11 height 10
click at [206, 109] on div "tu" at bounding box center [171, 113] width 307 height 37
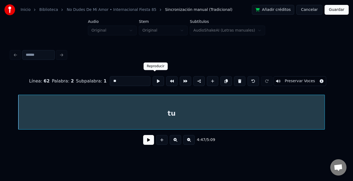
click at [127, 81] on input "**" at bounding box center [130, 81] width 41 height 10
type input "**********"
click at [149, 140] on button at bounding box center [148, 140] width 11 height 10
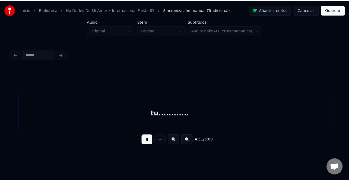
scroll to position [0, 19805]
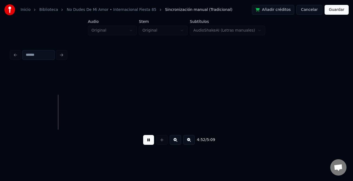
click at [338, 12] on button "Guardar" at bounding box center [337, 10] width 24 height 10
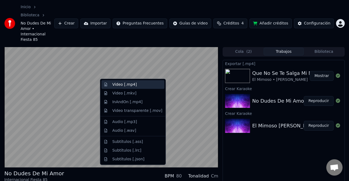
click at [137, 87] on div "Video [.mp4]" at bounding box center [137, 84] width 50 height 5
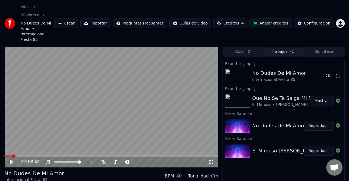
click at [12, 160] on icon at bounding box center [11, 161] width 3 height 3
click at [320, 96] on button "Mostrar" at bounding box center [322, 101] width 24 height 10
click at [327, 71] on button "Mostrar" at bounding box center [322, 76] width 24 height 10
click at [124, 129] on video at bounding box center [111, 107] width 214 height 120
click at [12, 159] on icon at bounding box center [15, 161] width 12 height 4
